Goal: Navigation & Orientation: Find specific page/section

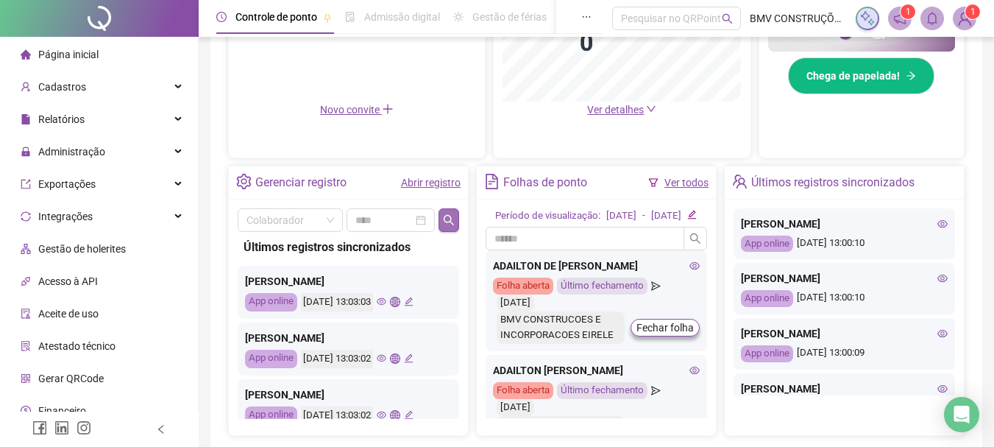
scroll to position [442, 0]
click at [450, 223] on icon "search" at bounding box center [449, 220] width 12 height 12
click at [386, 358] on icon "eye" at bounding box center [382, 358] width 10 height 10
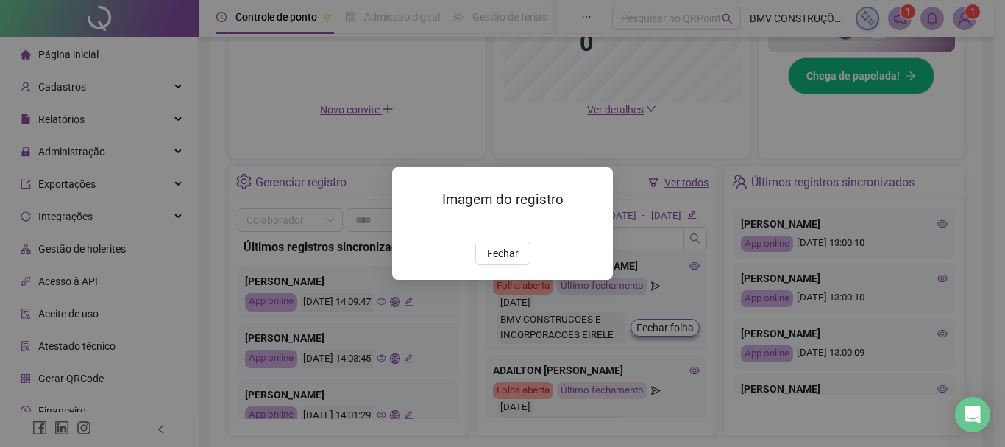
click at [410, 226] on img at bounding box center [410, 226] width 0 height 0
click at [509, 261] on span "Fechar" at bounding box center [503, 253] width 32 height 16
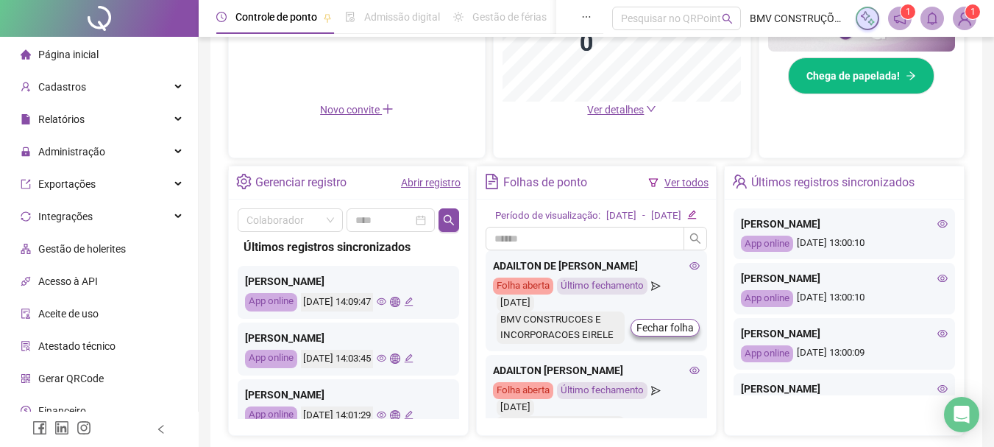
click at [386, 300] on icon "eye" at bounding box center [382, 301] width 10 height 7
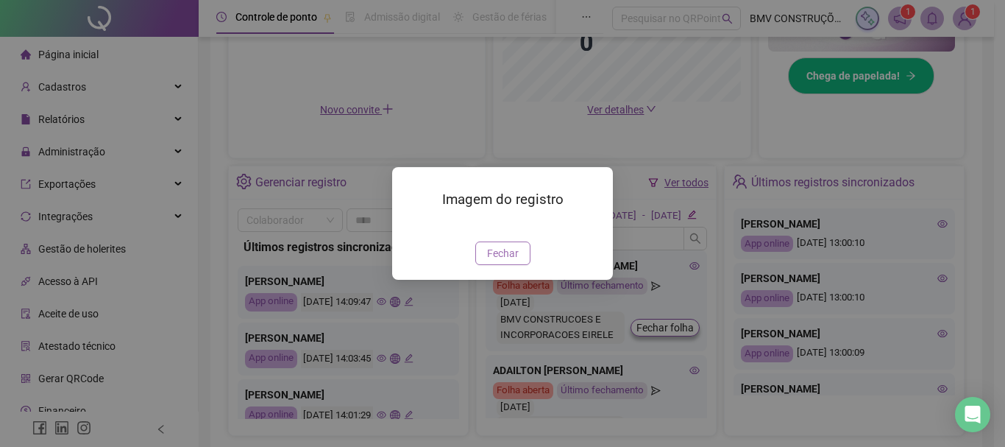
click at [514, 261] on span "Fechar" at bounding box center [503, 253] width 32 height 16
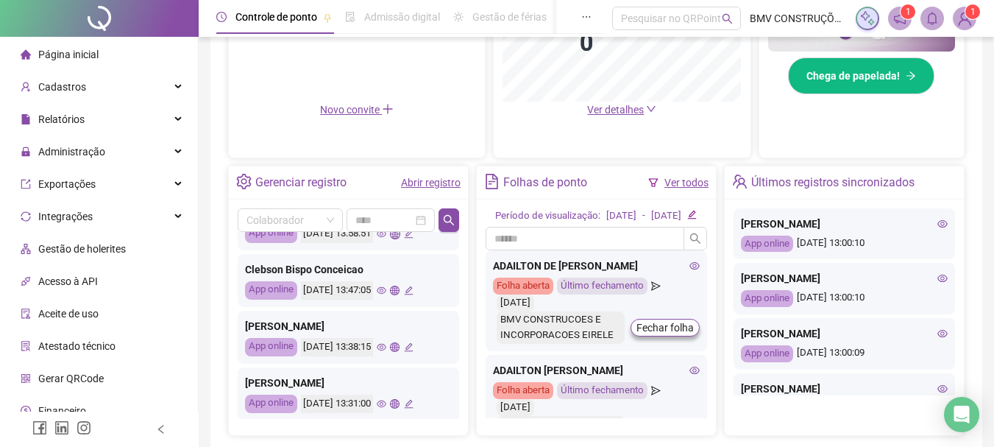
scroll to position [368, 0]
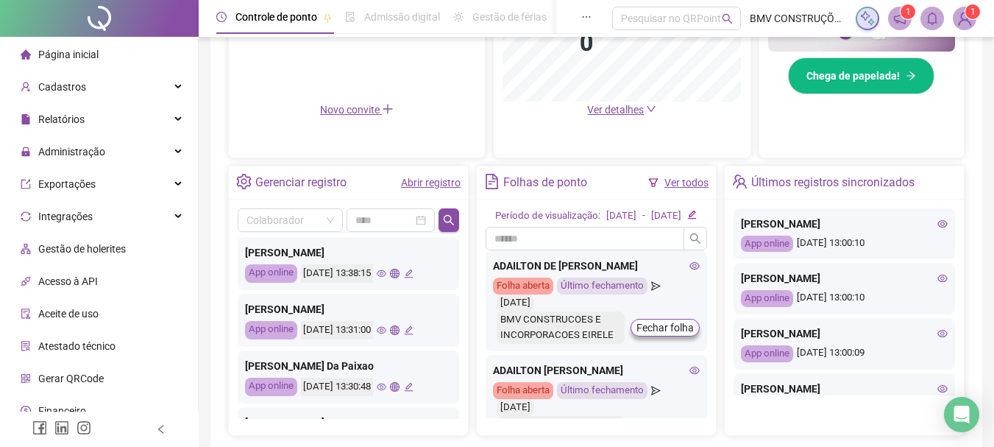
click at [386, 330] on icon "eye" at bounding box center [382, 330] width 10 height 7
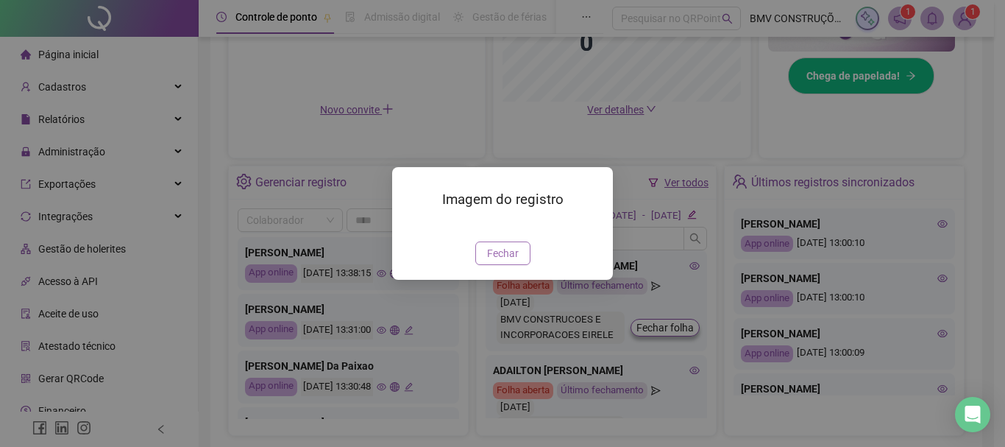
click at [507, 261] on span "Fechar" at bounding box center [503, 253] width 32 height 16
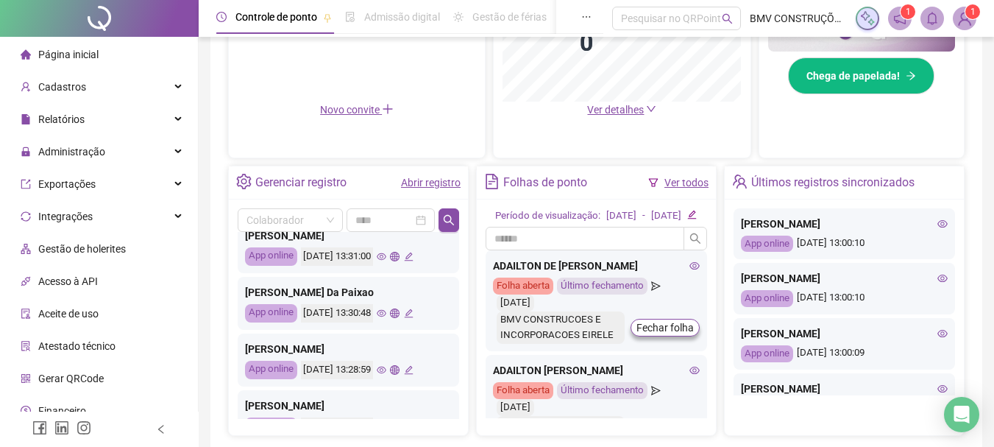
scroll to position [515, 0]
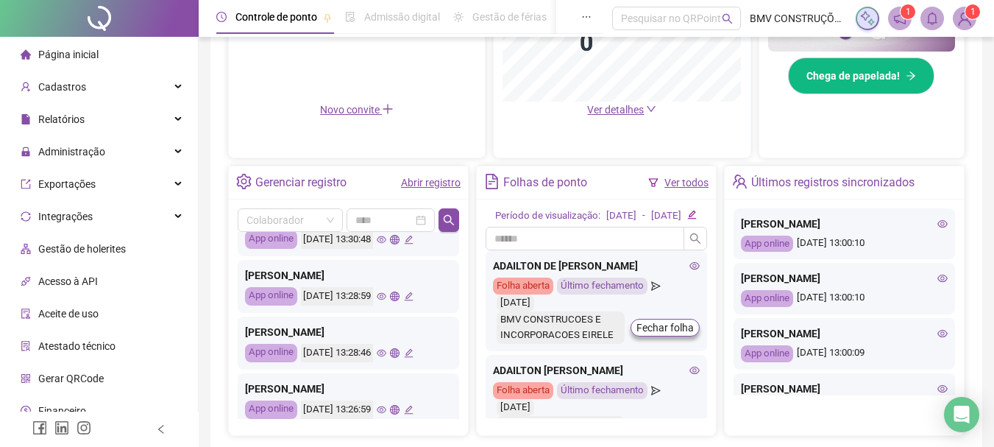
click at [386, 357] on icon "eye" at bounding box center [382, 353] width 10 height 10
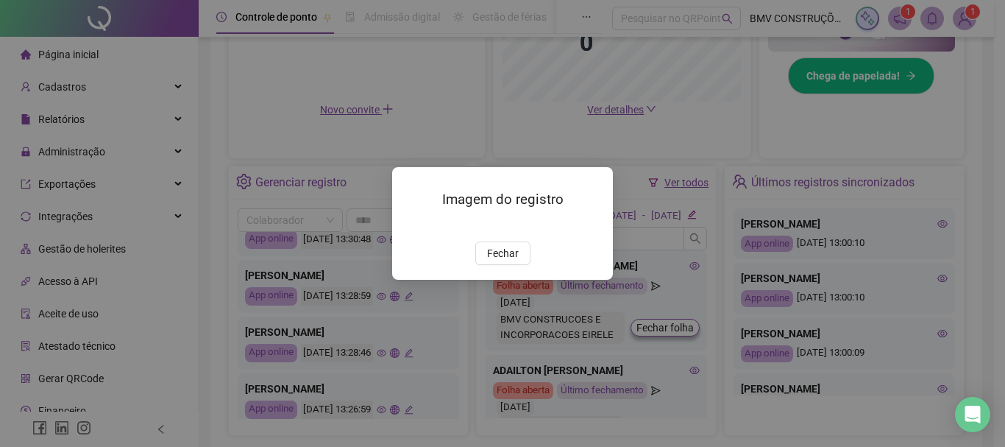
click at [493, 261] on span "Fechar" at bounding box center [503, 253] width 32 height 16
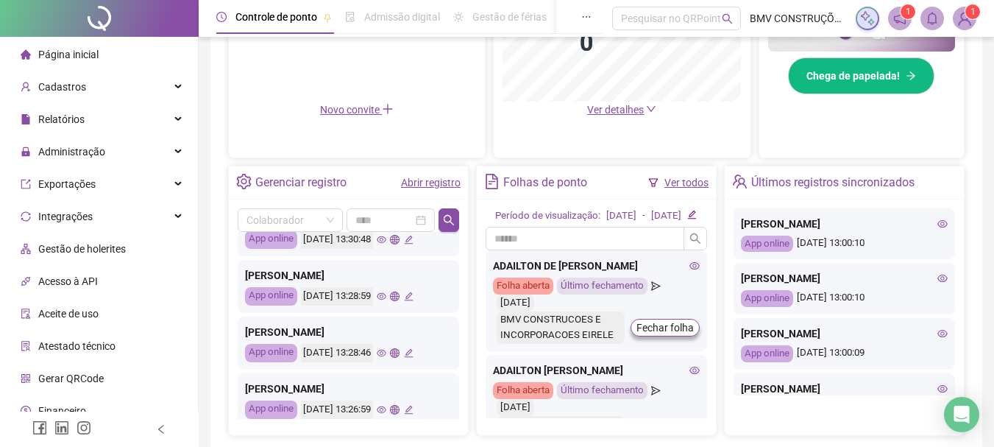
click at [386, 410] on icon "eye" at bounding box center [382, 410] width 10 height 10
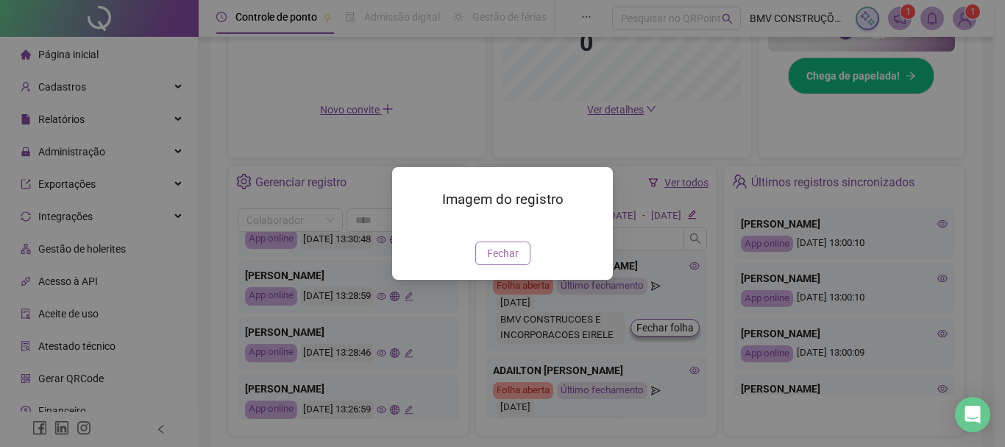
drag, startPoint x: 489, startPoint y: 336, endPoint x: 402, endPoint y: 354, distance: 88.6
click at [487, 261] on span "Fechar" at bounding box center [503, 253] width 32 height 16
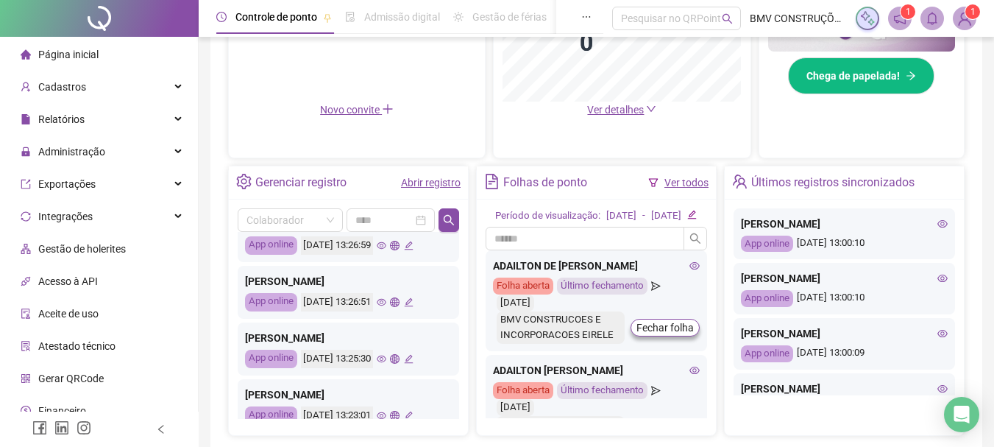
scroll to position [692, 0]
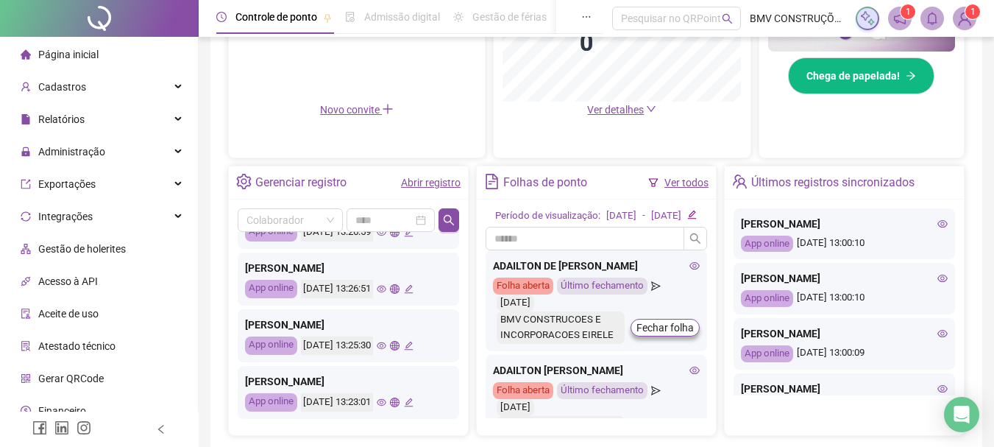
click at [386, 347] on icon "eye" at bounding box center [382, 344] width 10 height 7
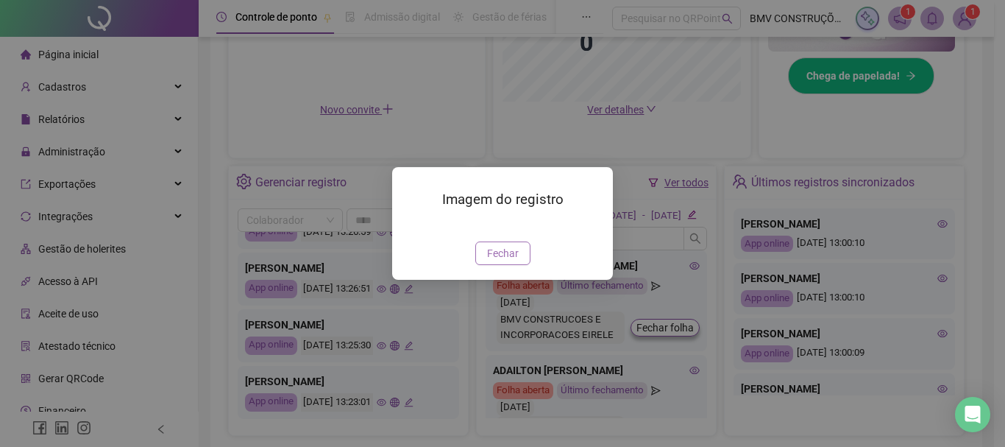
click at [505, 265] on button "Fechar" at bounding box center [502, 253] width 55 height 24
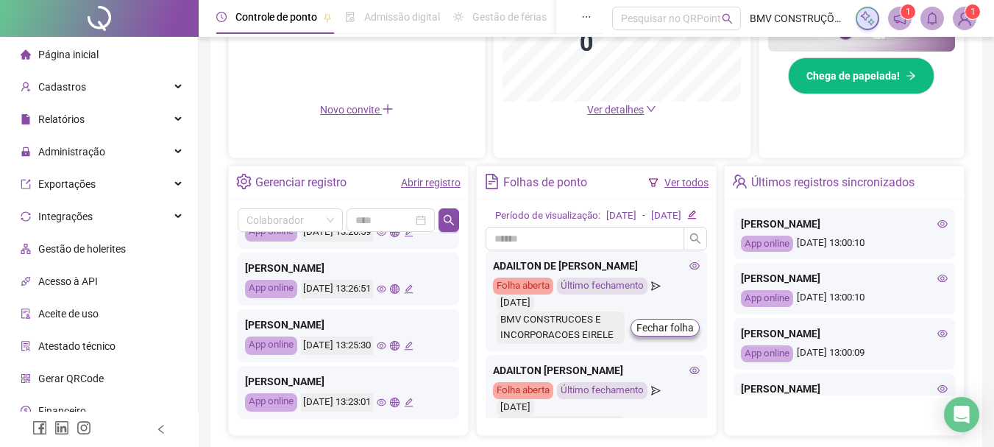
click at [386, 346] on icon "eye" at bounding box center [382, 344] width 10 height 7
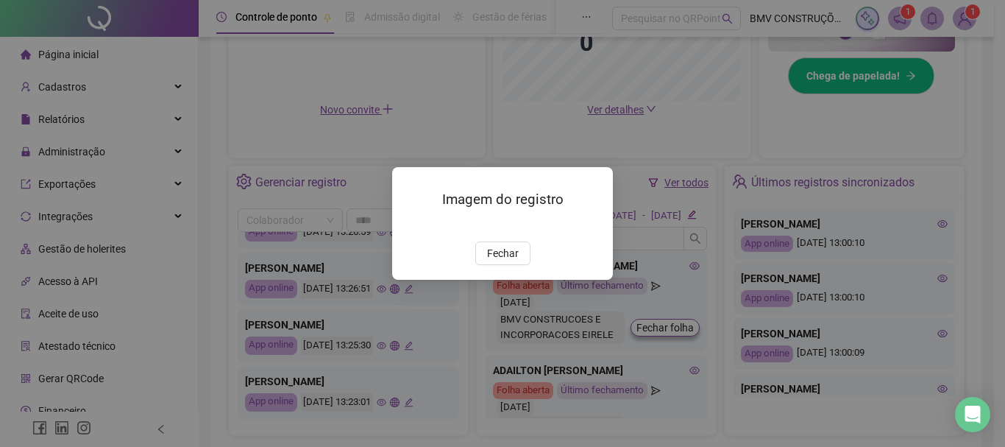
click at [410, 226] on img at bounding box center [410, 226] width 0 height 0
click at [487, 265] on button "Fechar" at bounding box center [502, 253] width 55 height 24
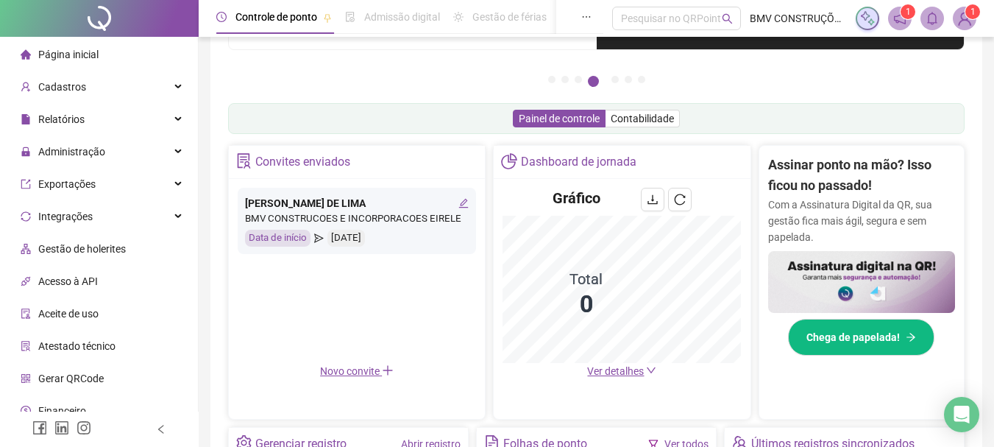
scroll to position [0, 0]
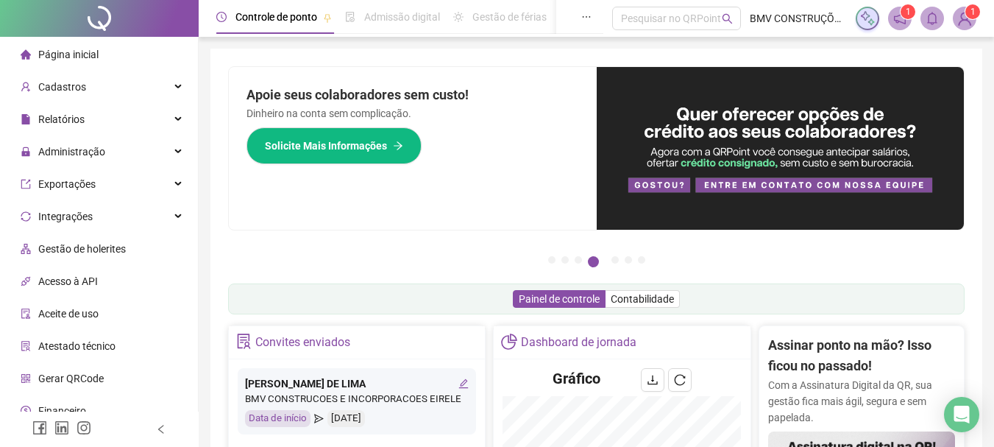
click at [85, 341] on span "Atestado técnico" at bounding box center [76, 346] width 77 height 12
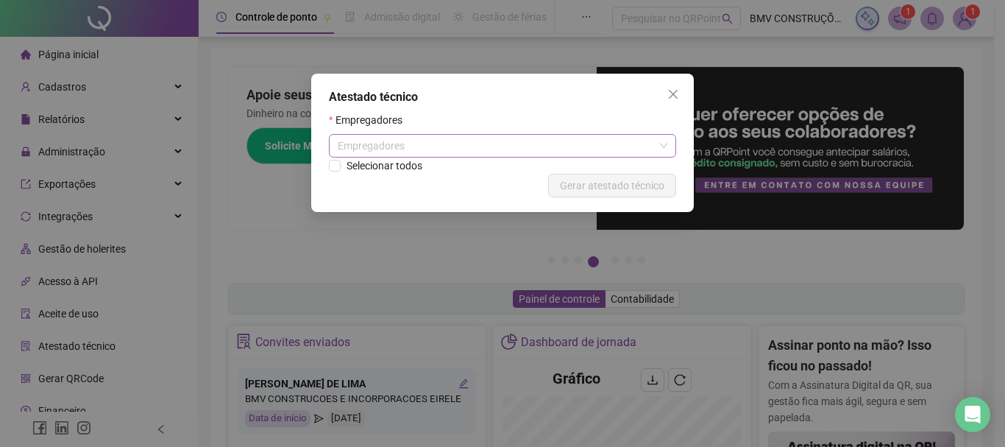
click at [621, 142] on div "Empregadores" at bounding box center [502, 146] width 347 height 24
click at [621, 144] on div "Empregadores" at bounding box center [502, 146] width 347 height 24
drag, startPoint x: 673, startPoint y: 88, endPoint x: 515, endPoint y: 139, distance: 165.5
click at [669, 95] on icon "close" at bounding box center [673, 94] width 12 height 12
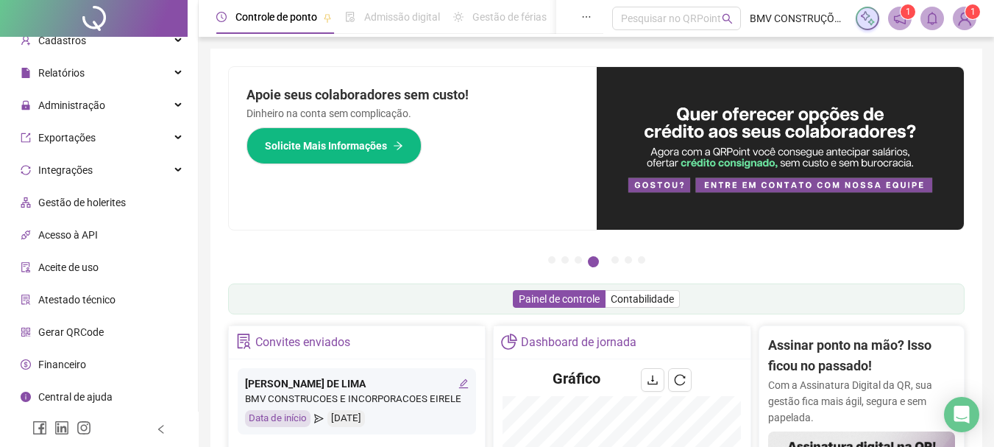
scroll to position [294, 0]
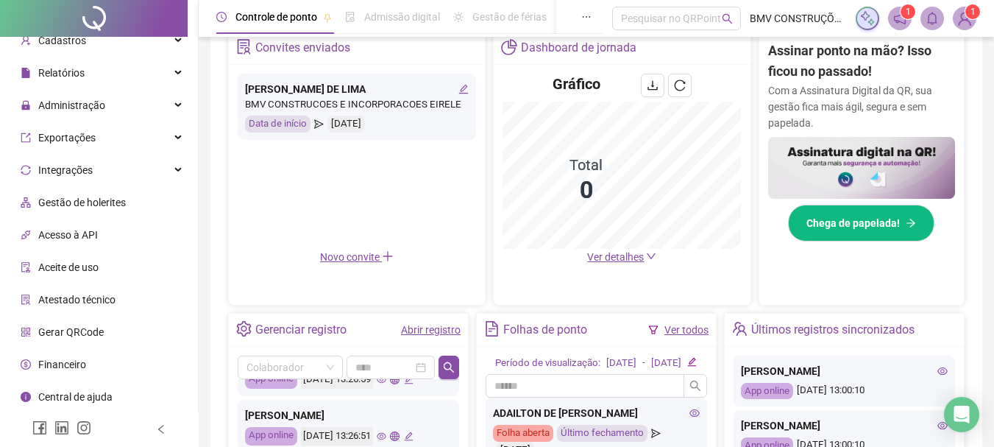
click at [69, 355] on div "Financeiro" at bounding box center [53, 364] width 65 height 29
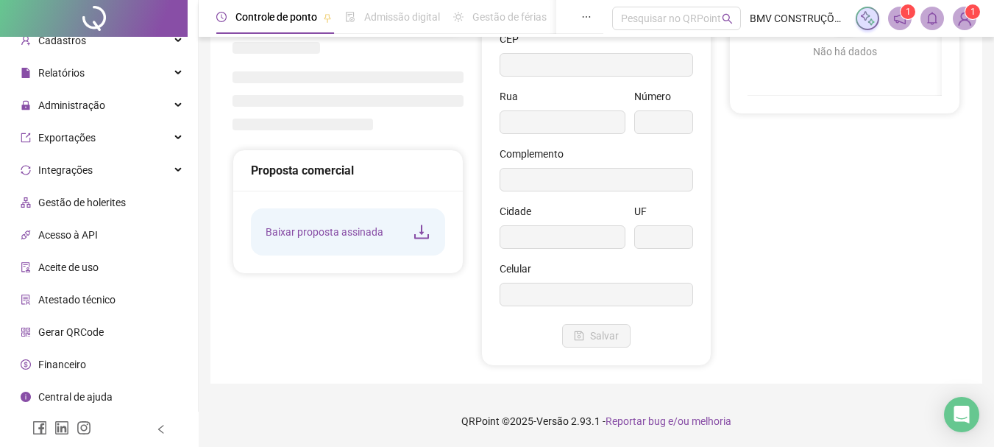
scroll to position [209, 0]
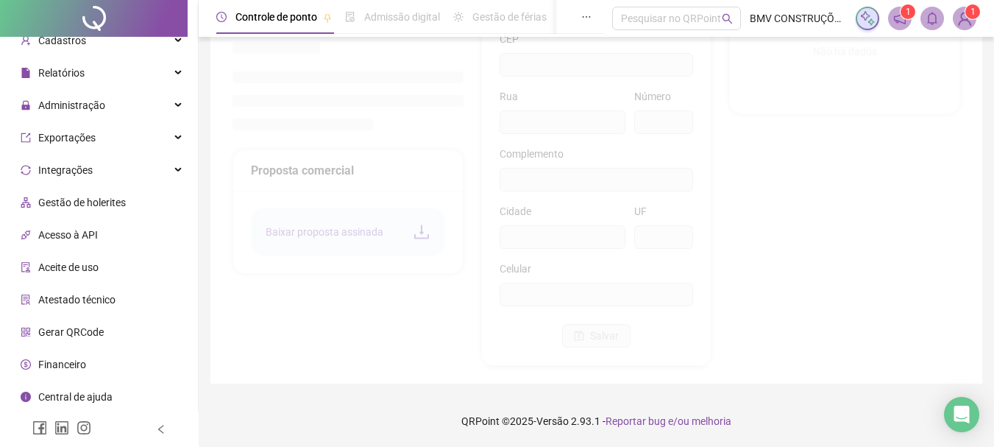
type input "**********"
type input "***"
type input "**"
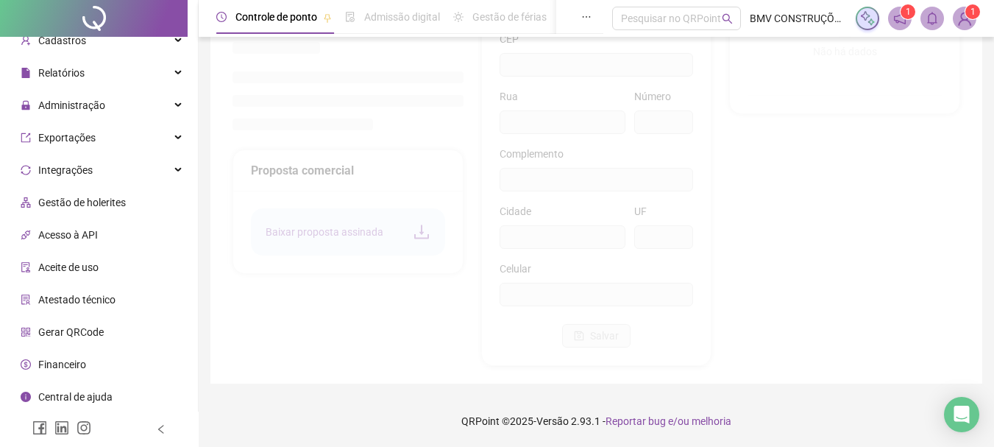
type input "********"
type input "**"
type input "*********"
type input "**********"
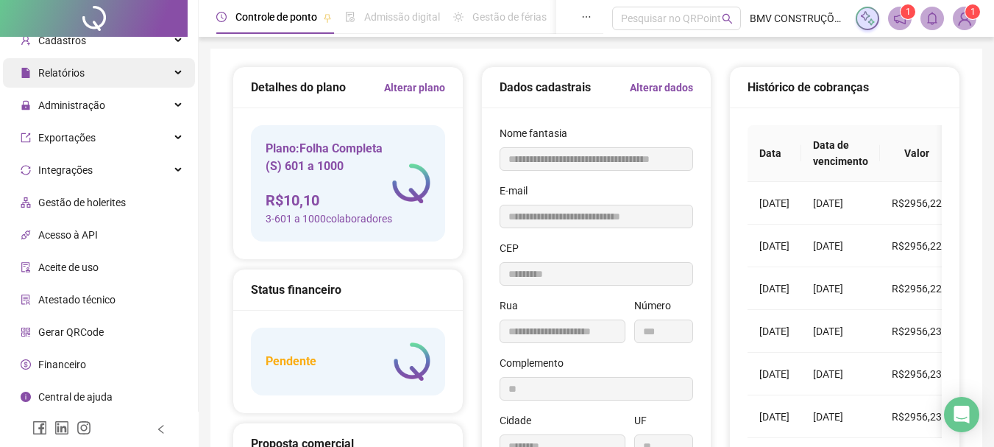
scroll to position [0, 0]
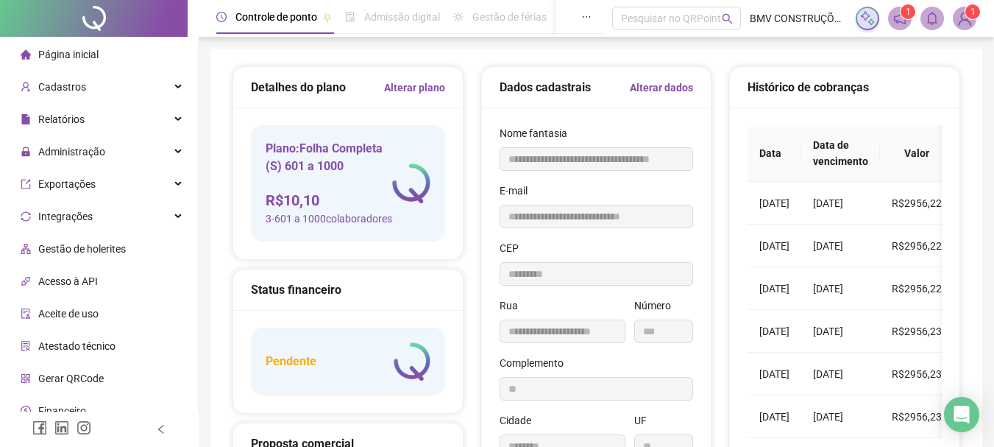
click at [63, 49] on span "Página inicial" at bounding box center [68, 55] width 60 height 12
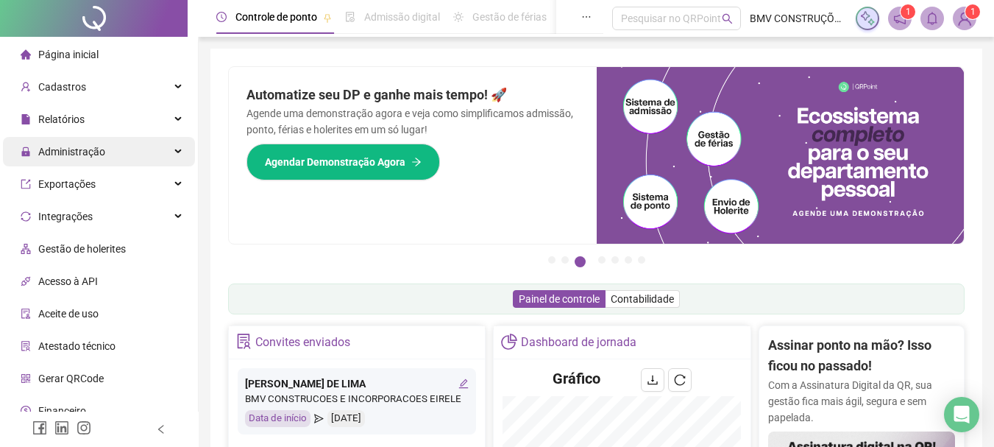
click at [110, 146] on div "Administração" at bounding box center [99, 151] width 192 height 29
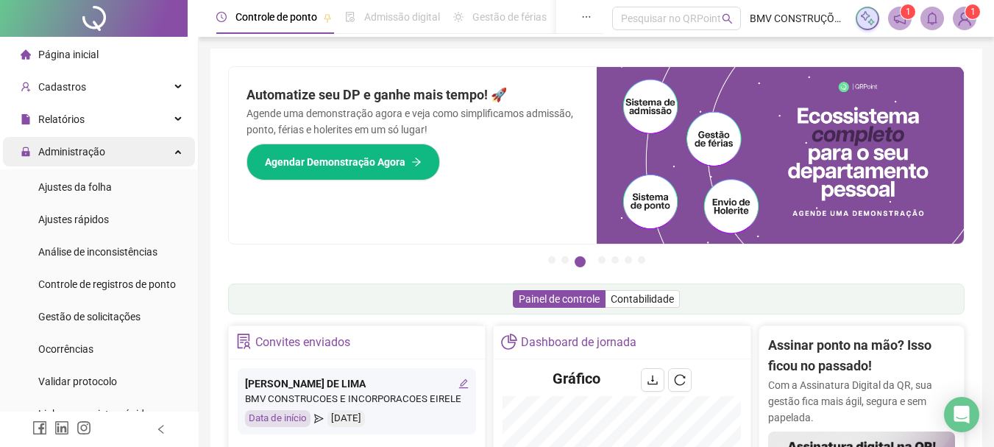
click at [111, 146] on div "Administração" at bounding box center [99, 151] width 192 height 29
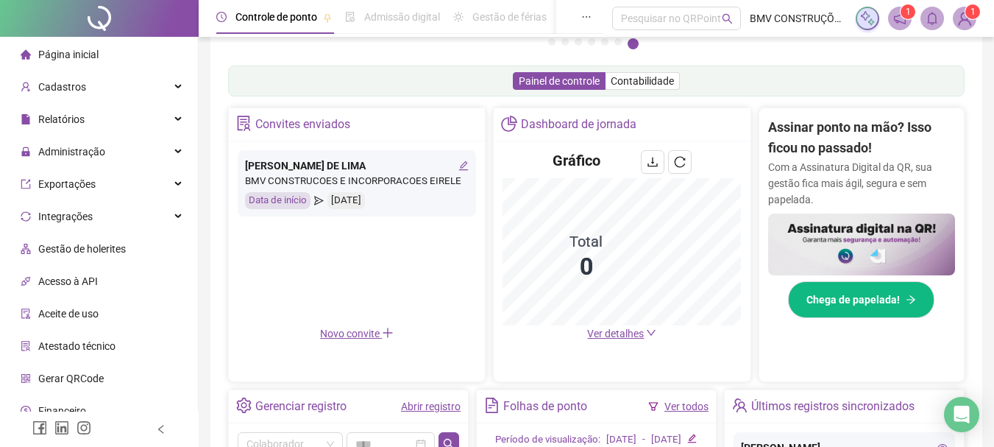
scroll to position [442, 0]
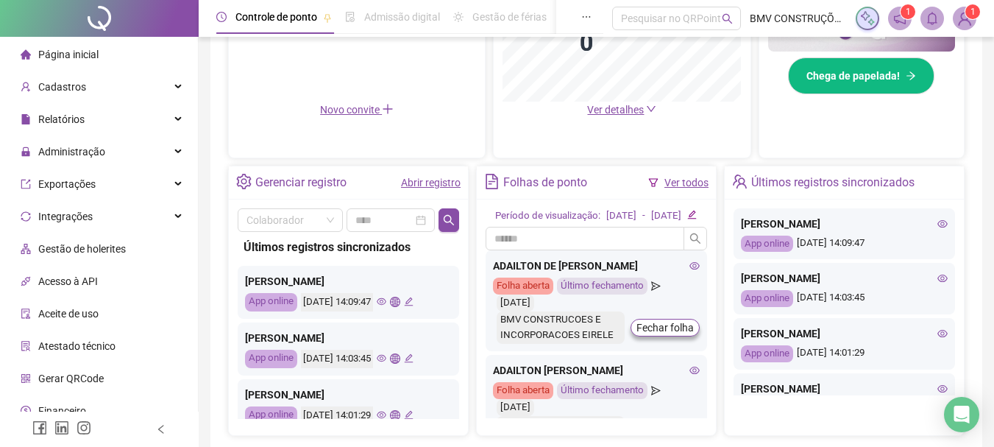
click at [900, 12] on icon "notification" at bounding box center [899, 18] width 13 height 13
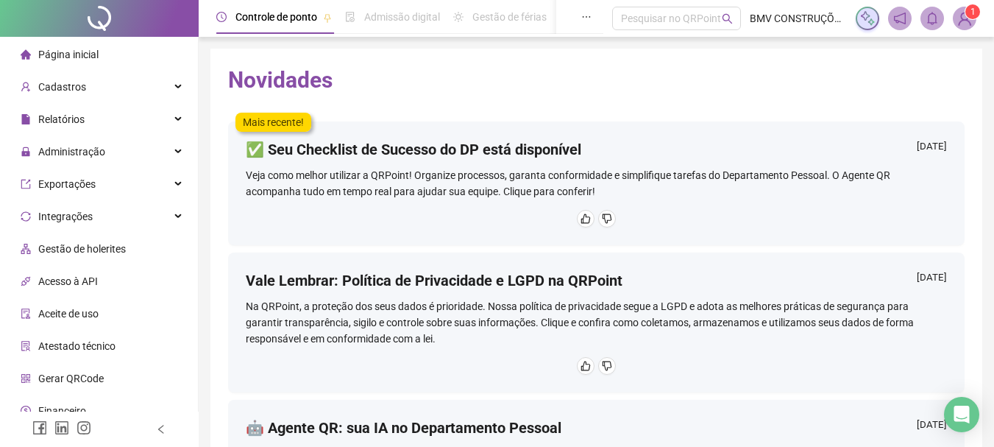
click at [43, 52] on span "Página inicial" at bounding box center [68, 55] width 60 height 12
